Goal: Check status: Check status

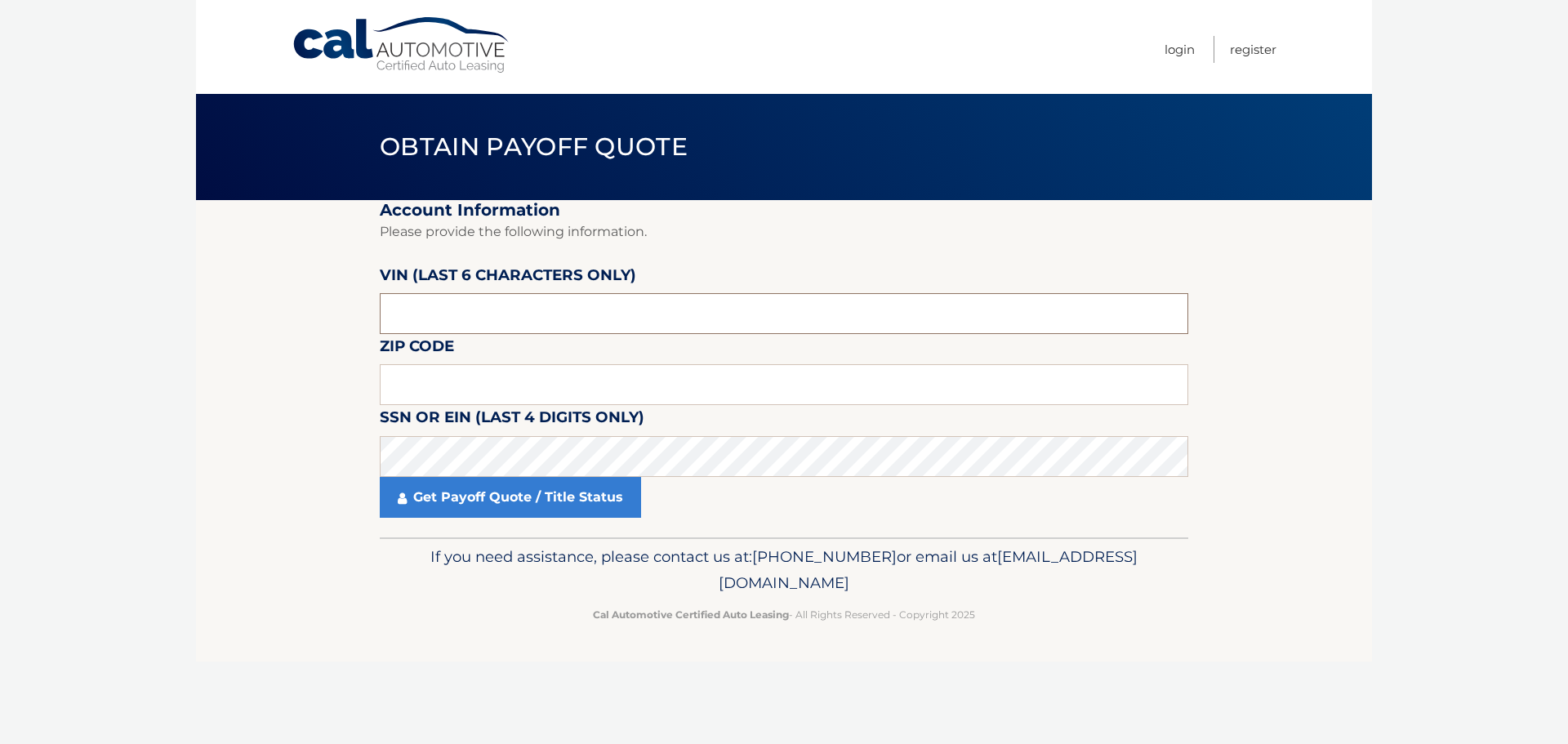
click at [401, 316] on input "text" at bounding box center [784, 313] width 809 height 41
type input "482322"
type input "15642"
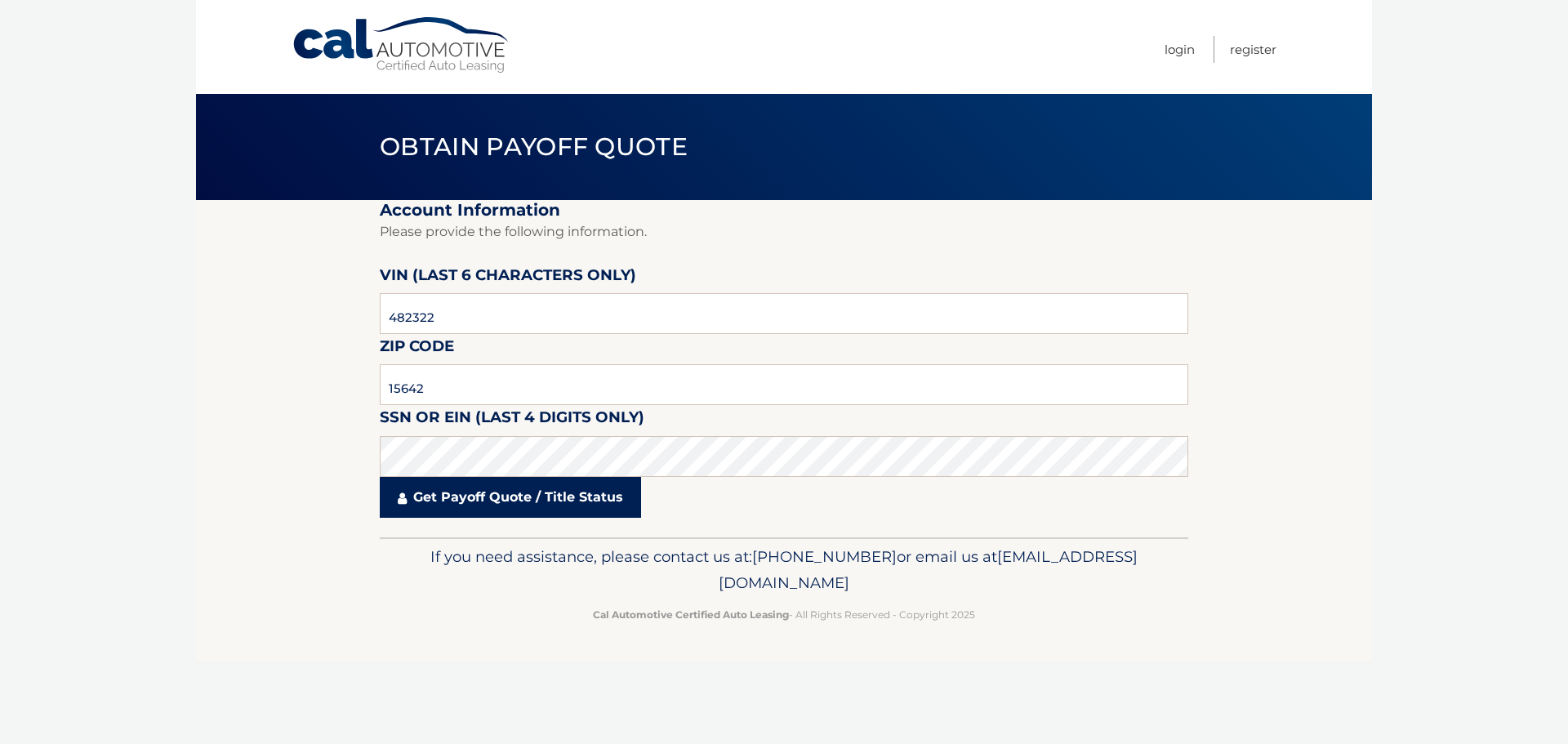
click at [448, 505] on link "Get Payoff Quote / Title Status" at bounding box center [510, 497] width 261 height 41
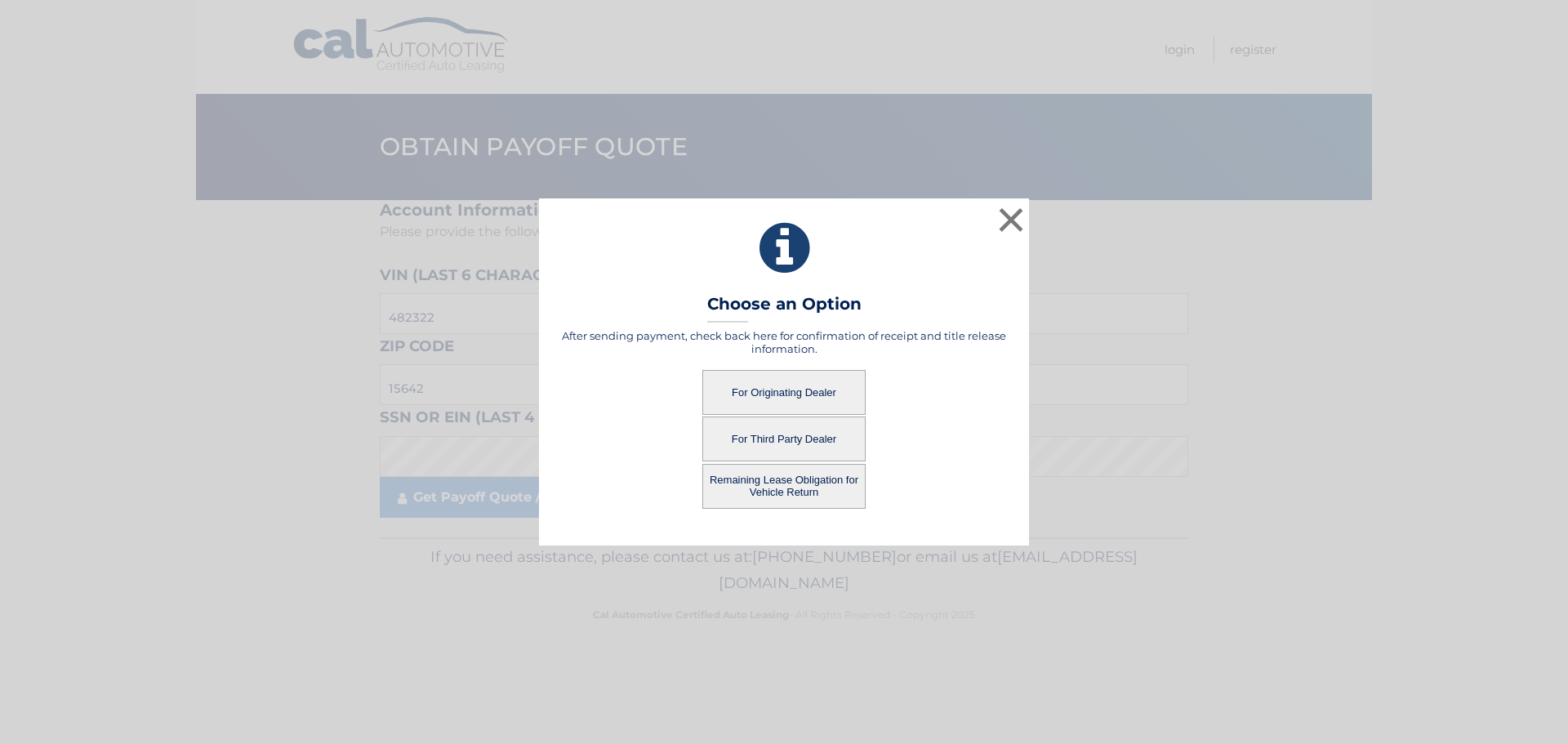
click at [785, 393] on button "For Originating Dealer" at bounding box center [784, 392] width 163 height 45
click at [805, 395] on button "For Originating Dealer" at bounding box center [784, 392] width 163 height 45
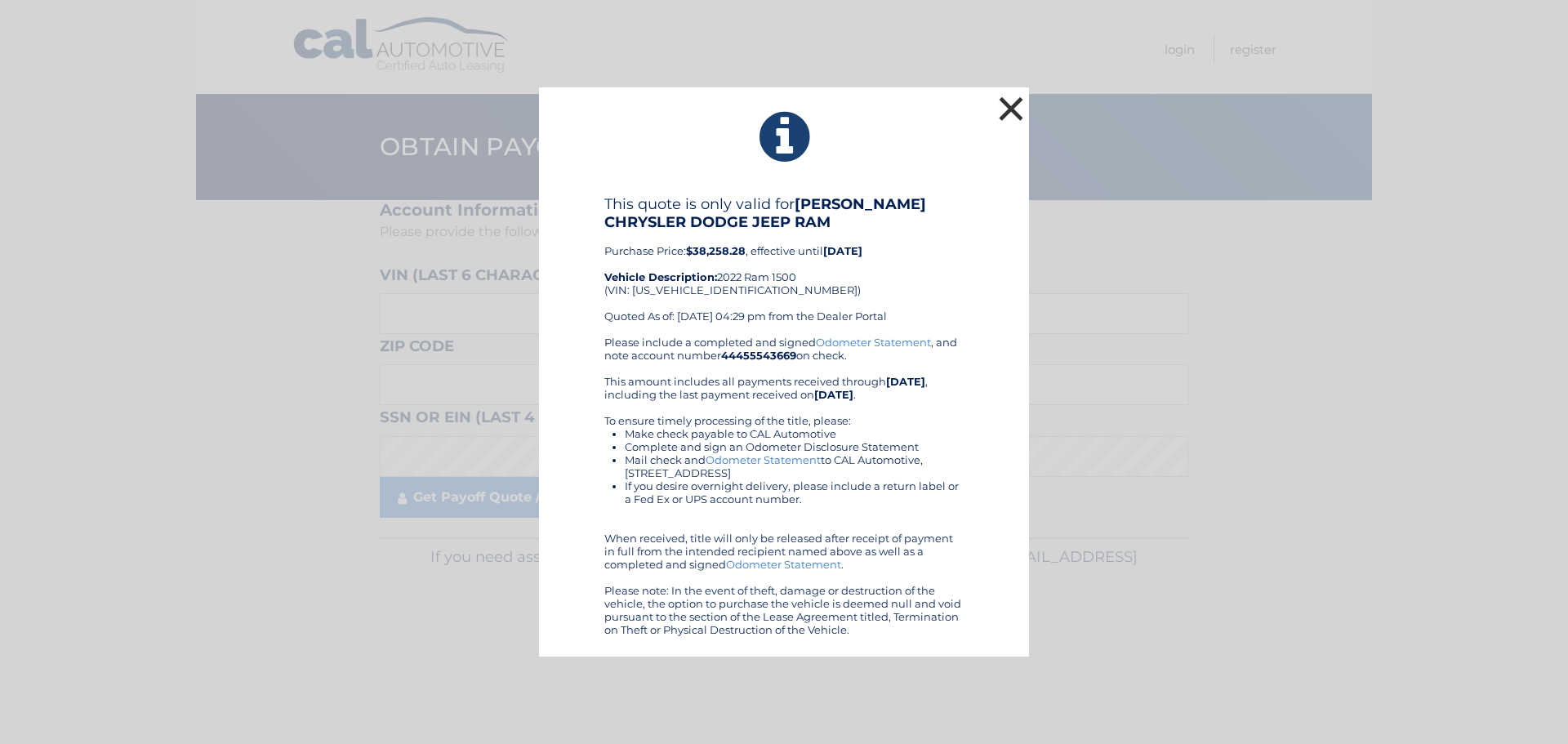
click at [1002, 108] on button "×" at bounding box center [1011, 109] width 33 height 33
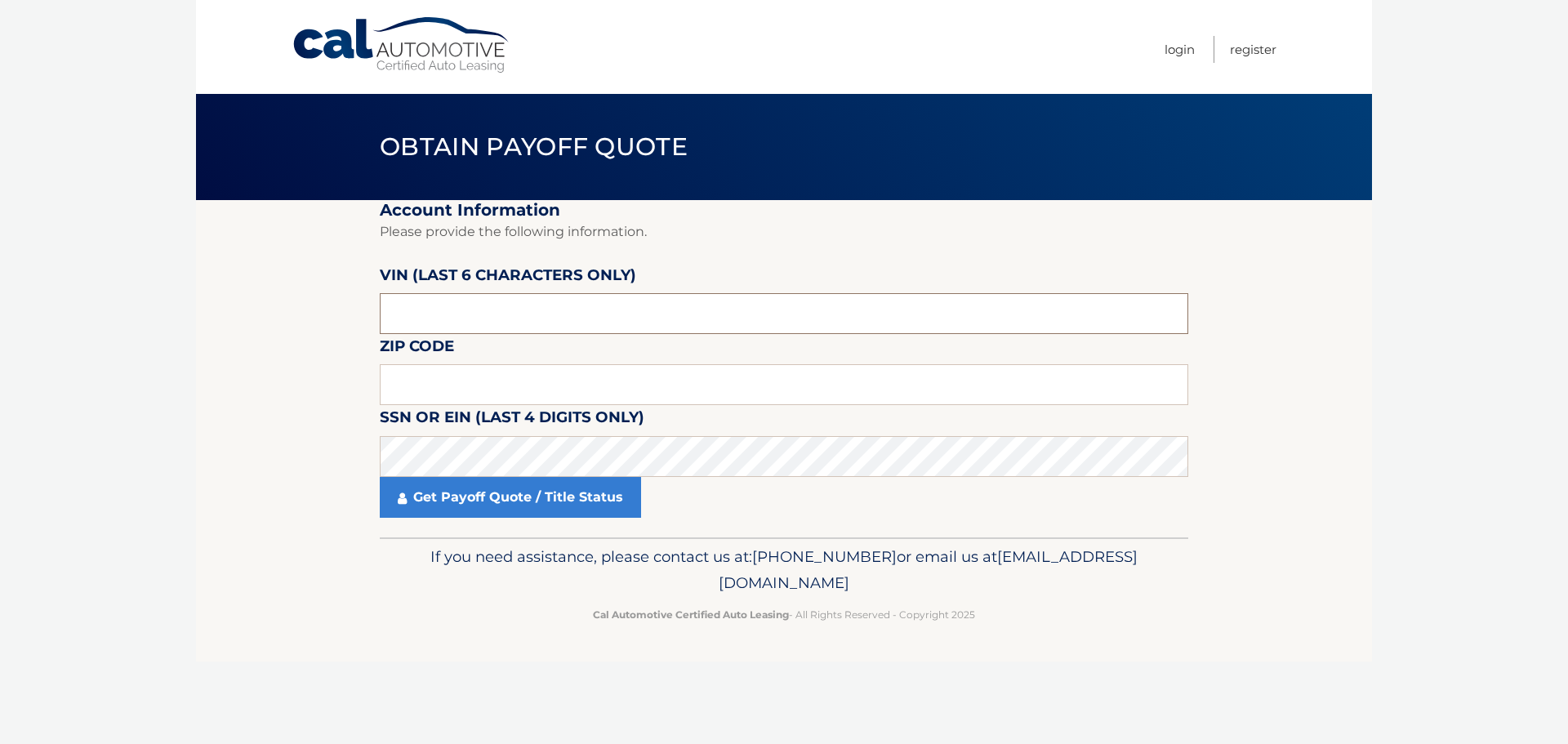
click at [499, 313] on input "text" at bounding box center [784, 313] width 809 height 41
paste input "1C6RRF"
type input "1*****"
click at [751, 324] on input "text" at bounding box center [784, 313] width 809 height 41
paste input "482322"
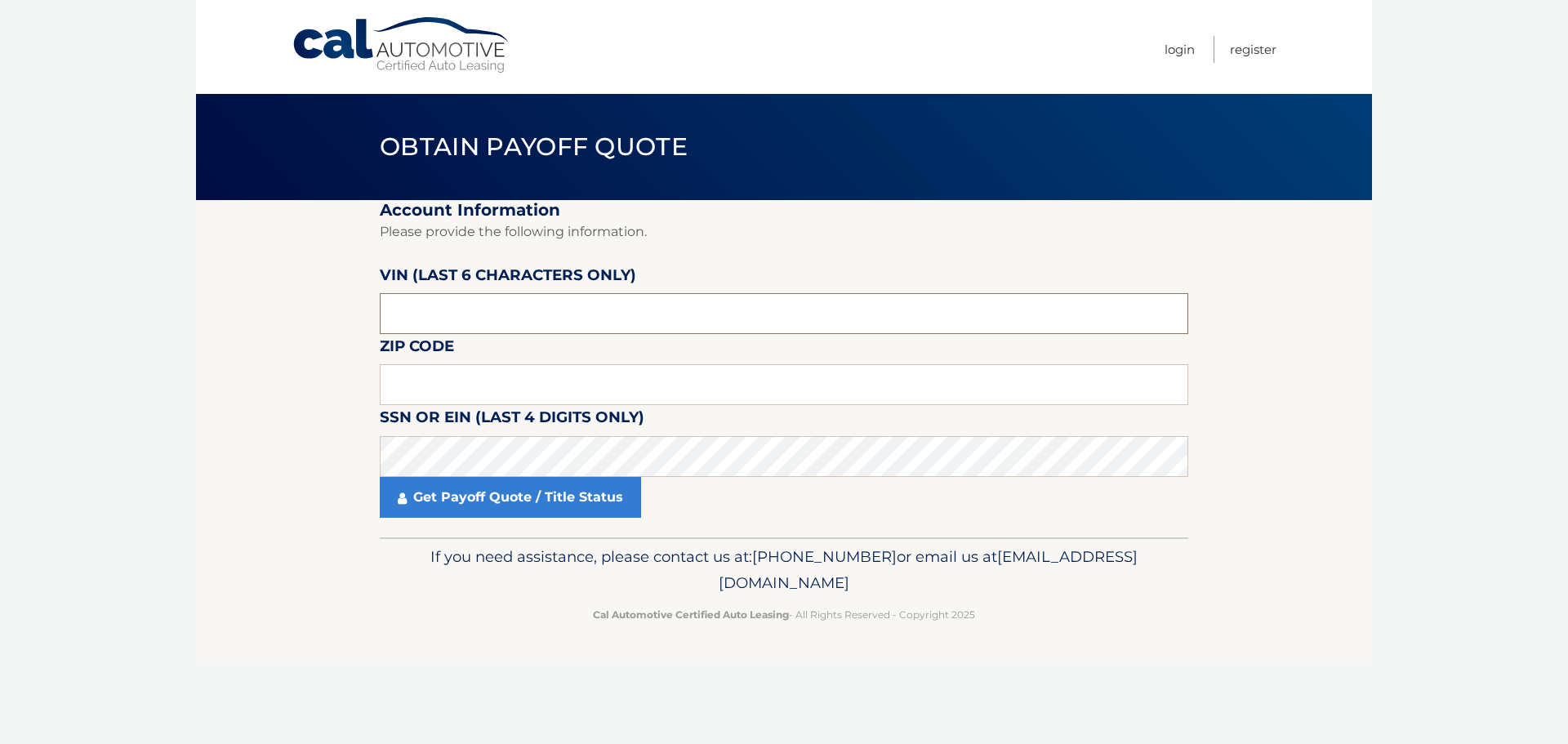
type input "482322"
type input "15642"
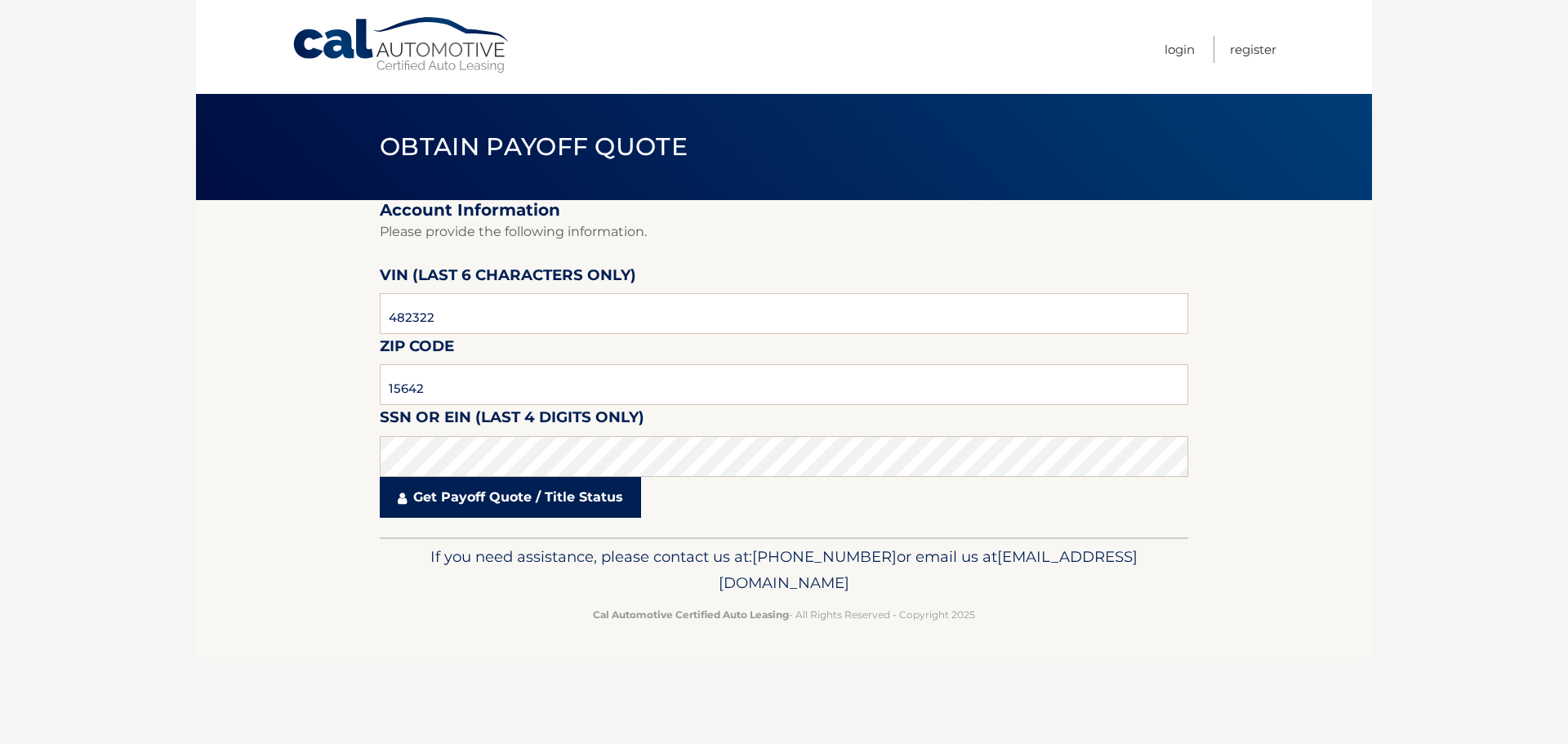
click at [625, 509] on link "Get Payoff Quote / Title Status" at bounding box center [510, 497] width 261 height 41
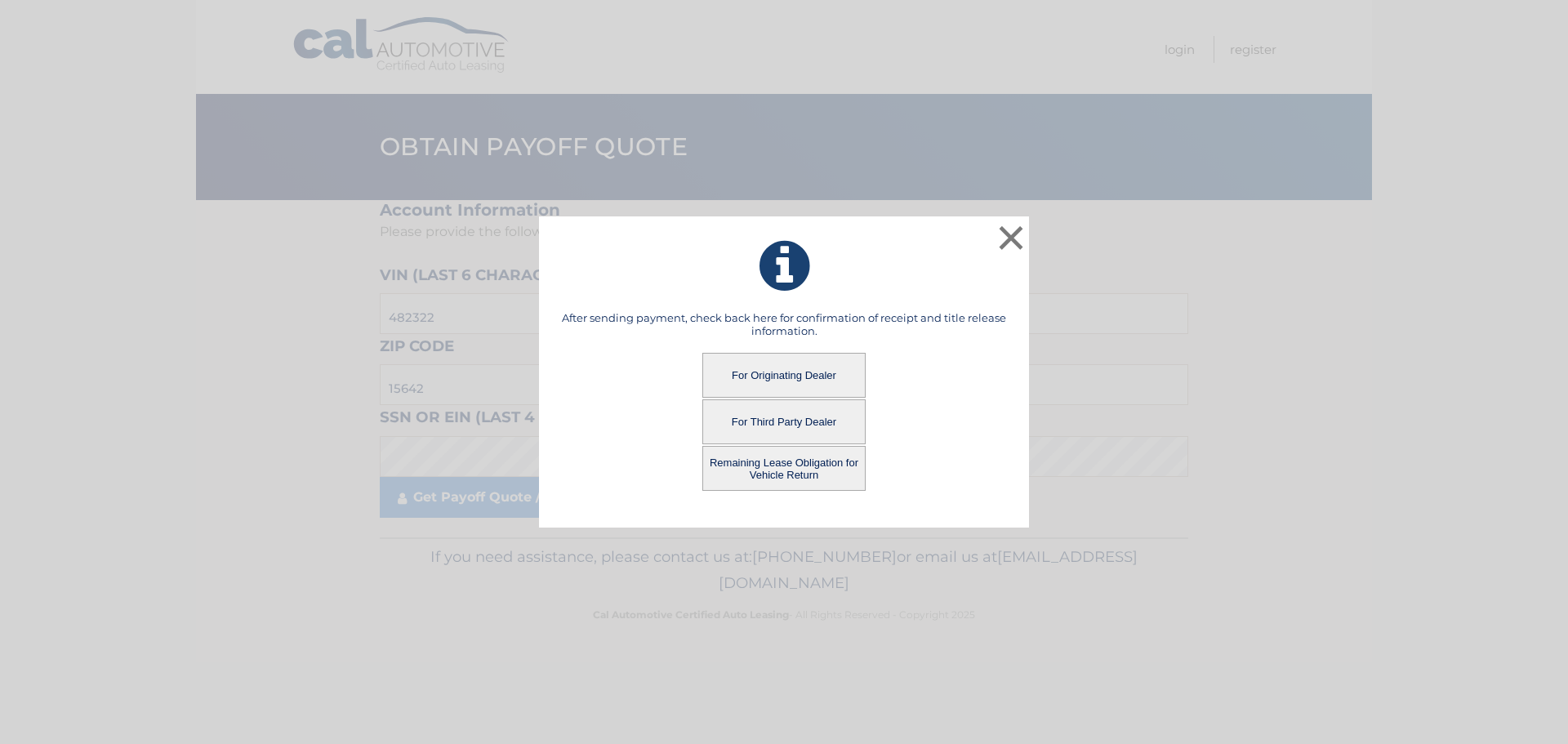
click at [824, 426] on button "For Third Party Dealer" at bounding box center [784, 422] width 163 height 45
click at [765, 422] on button "For Third Party Dealer" at bounding box center [784, 422] width 163 height 45
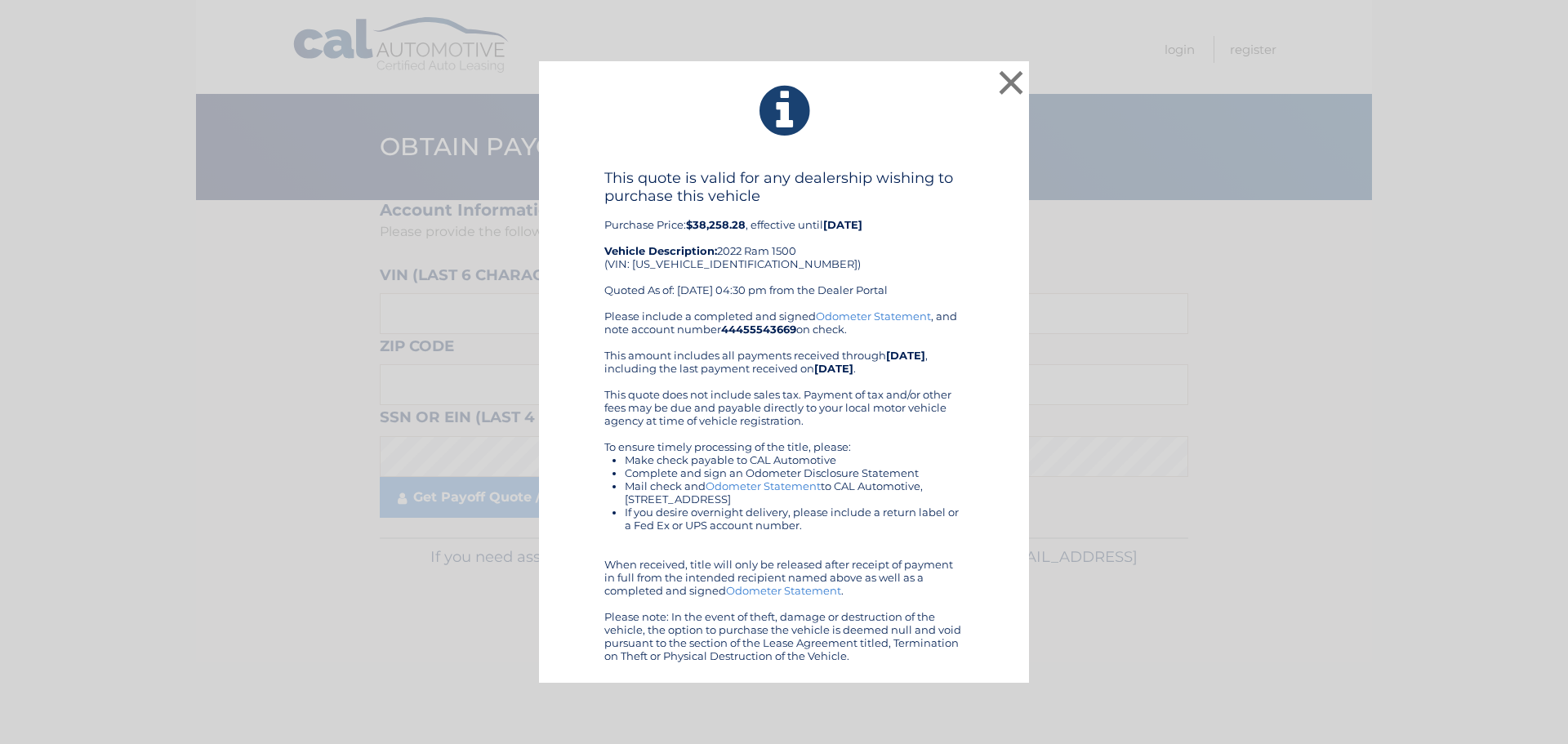
drag, startPoint x: 823, startPoint y: 320, endPoint x: 771, endPoint y: 403, distance: 97.9
click at [1013, 77] on button "×" at bounding box center [1011, 83] width 33 height 33
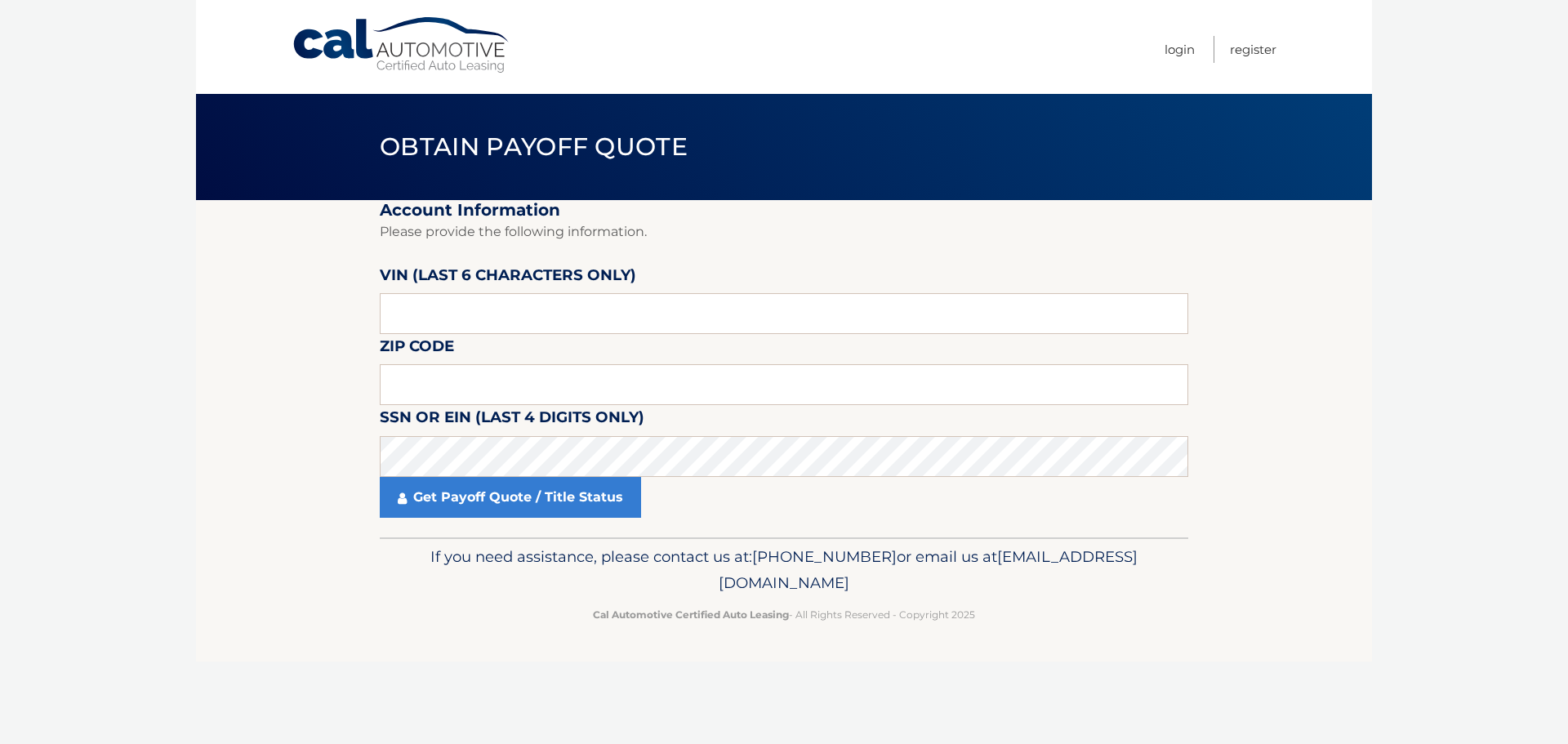
click at [450, 37] on link "Cal Automotive" at bounding box center [402, 45] width 221 height 58
click at [334, 38] on link "Cal Automotive" at bounding box center [402, 45] width 221 height 58
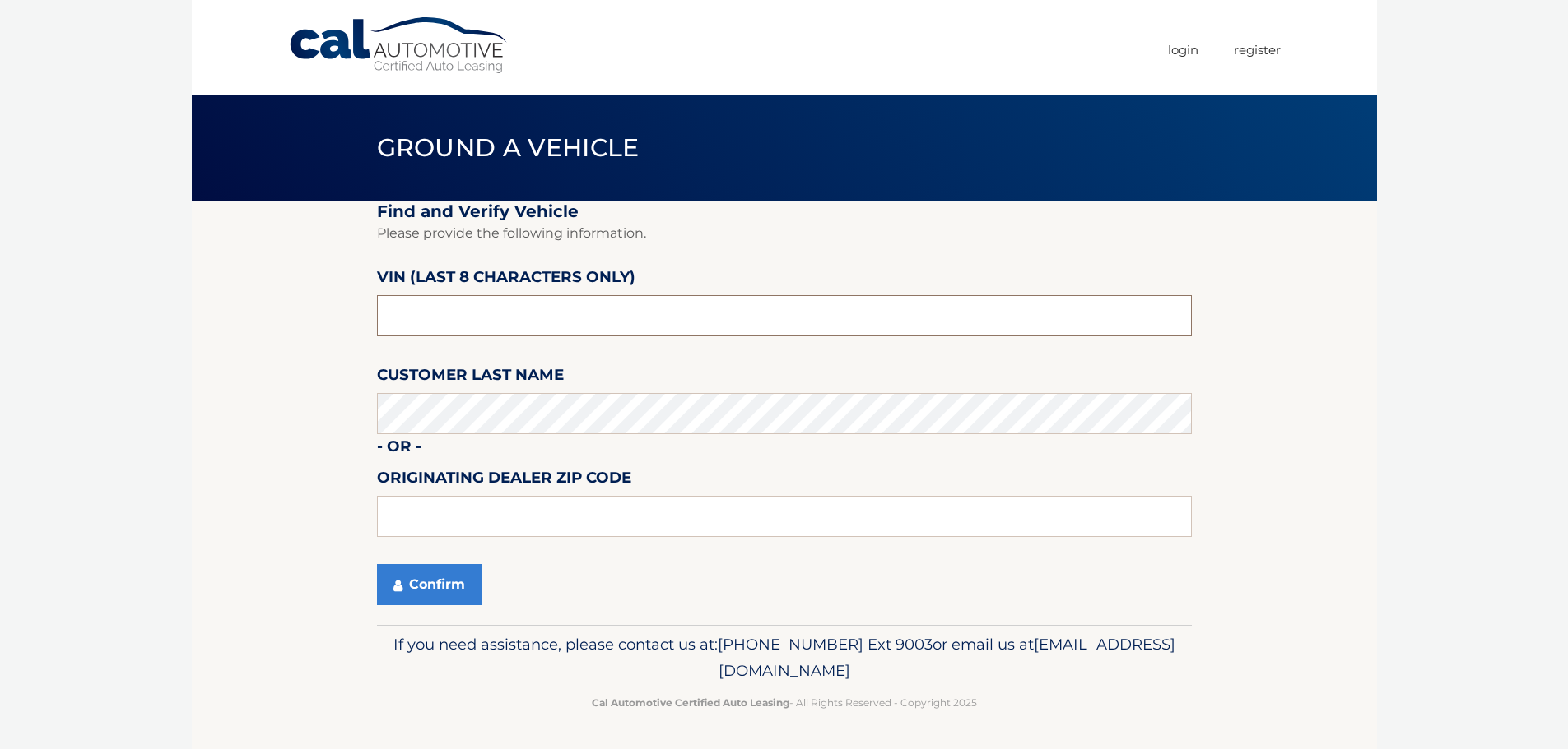
click at [597, 315] on input "text" at bounding box center [784, 315] width 815 height 41
paste input "482322"
type input "NN482322"
type input "15642"
click at [420, 601] on button "Confirm" at bounding box center [429, 584] width 105 height 41
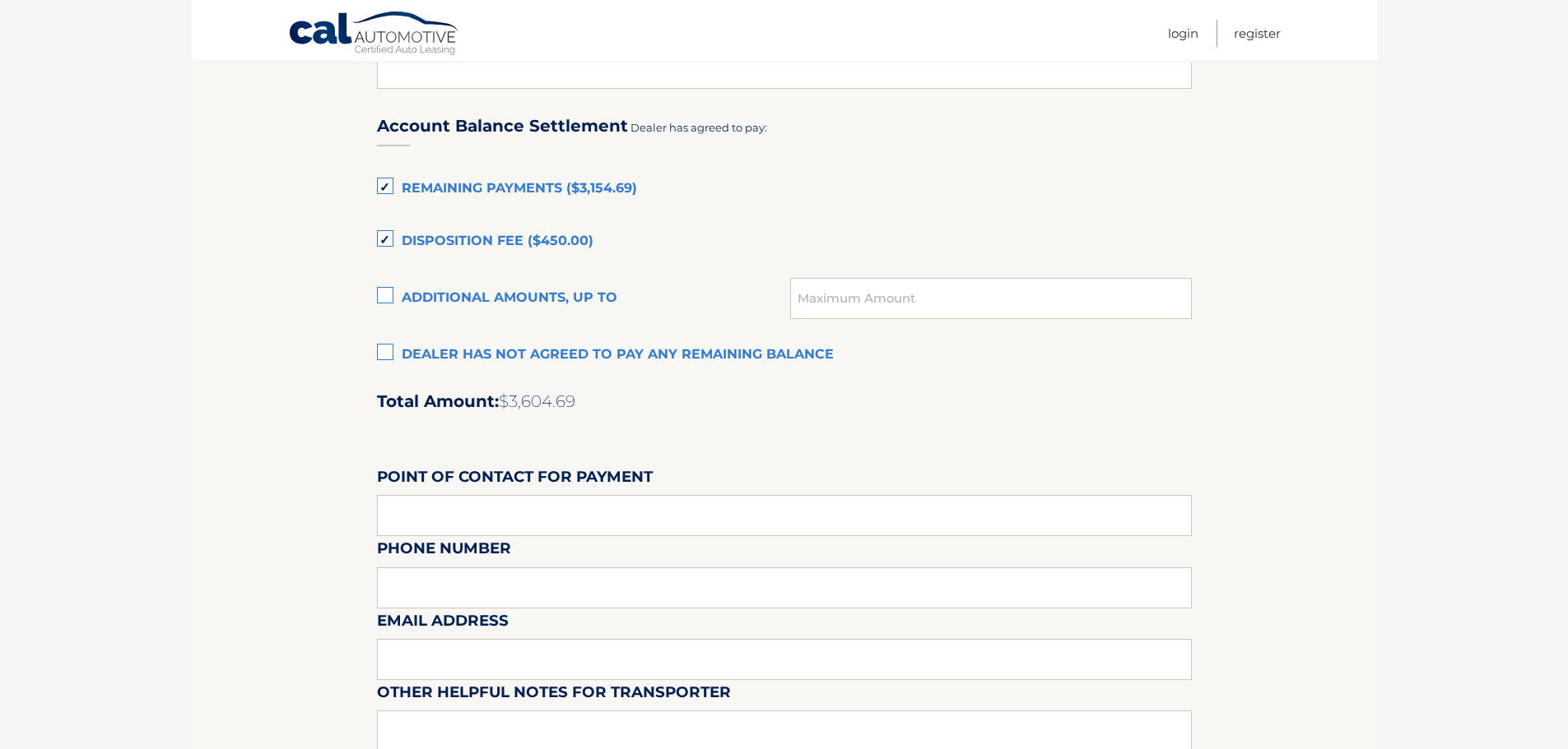
scroll to position [1070, 0]
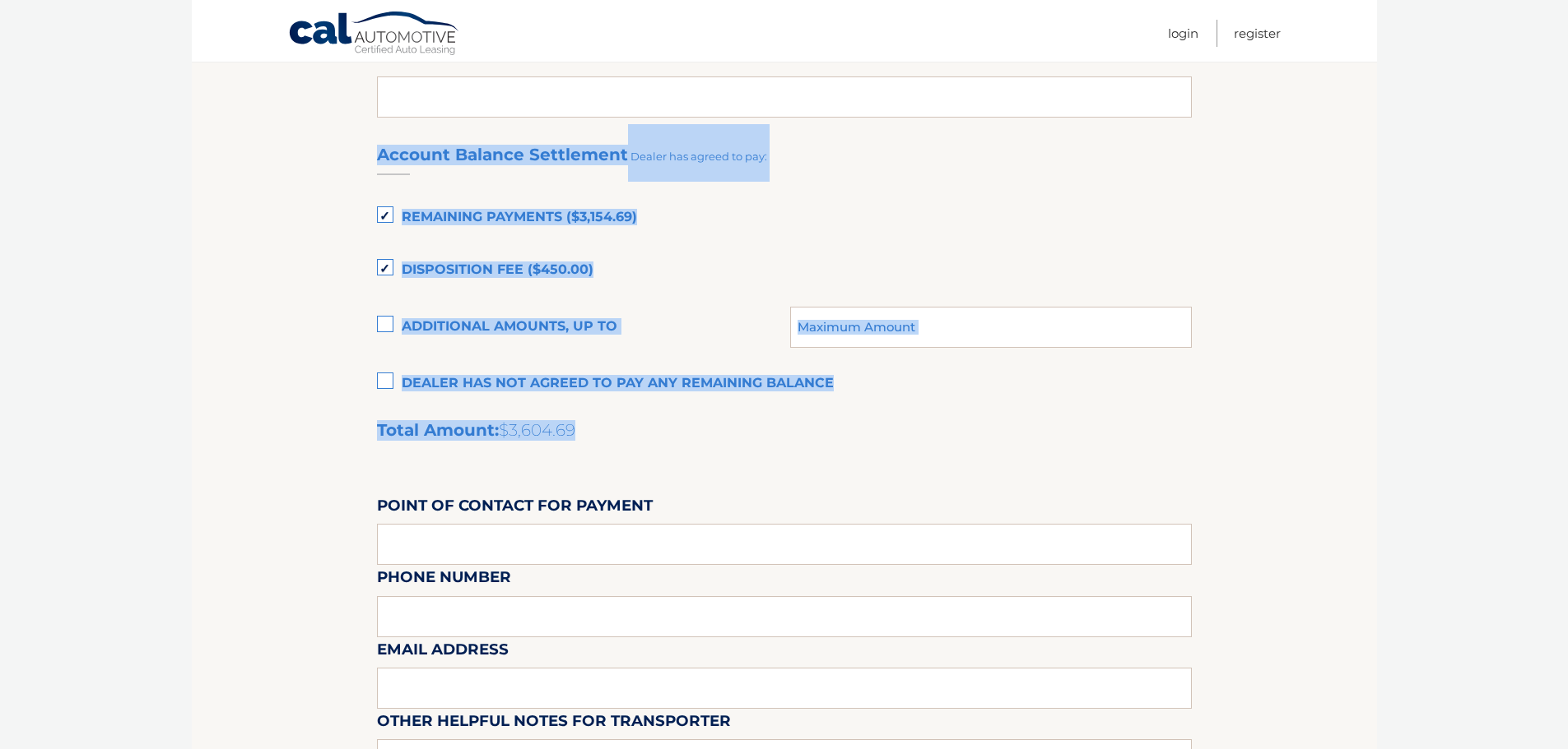
drag, startPoint x: 380, startPoint y: 153, endPoint x: 763, endPoint y: 421, distance: 467.5
click at [763, 421] on div "Account Balance Settlement Dealer has agreed to pay: Remaining Payments ($3,154…" at bounding box center [784, 489] width 815 height 730
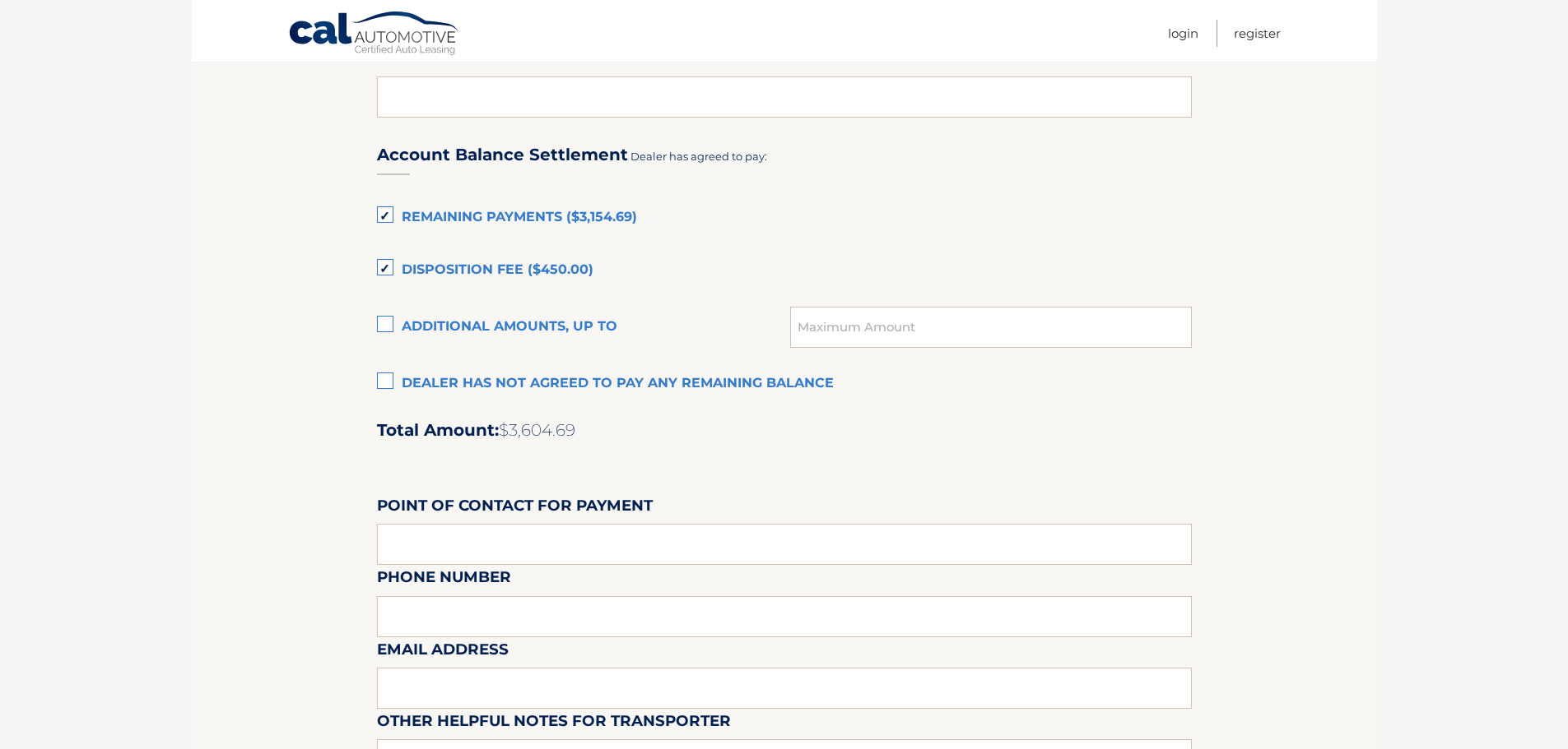
click at [277, 325] on section "Maturity Date: [DATE] Or, click here to be directed to a quote for dealer purch…" at bounding box center [784, 32] width 1185 height 1802
